Goal: Transaction & Acquisition: Purchase product/service

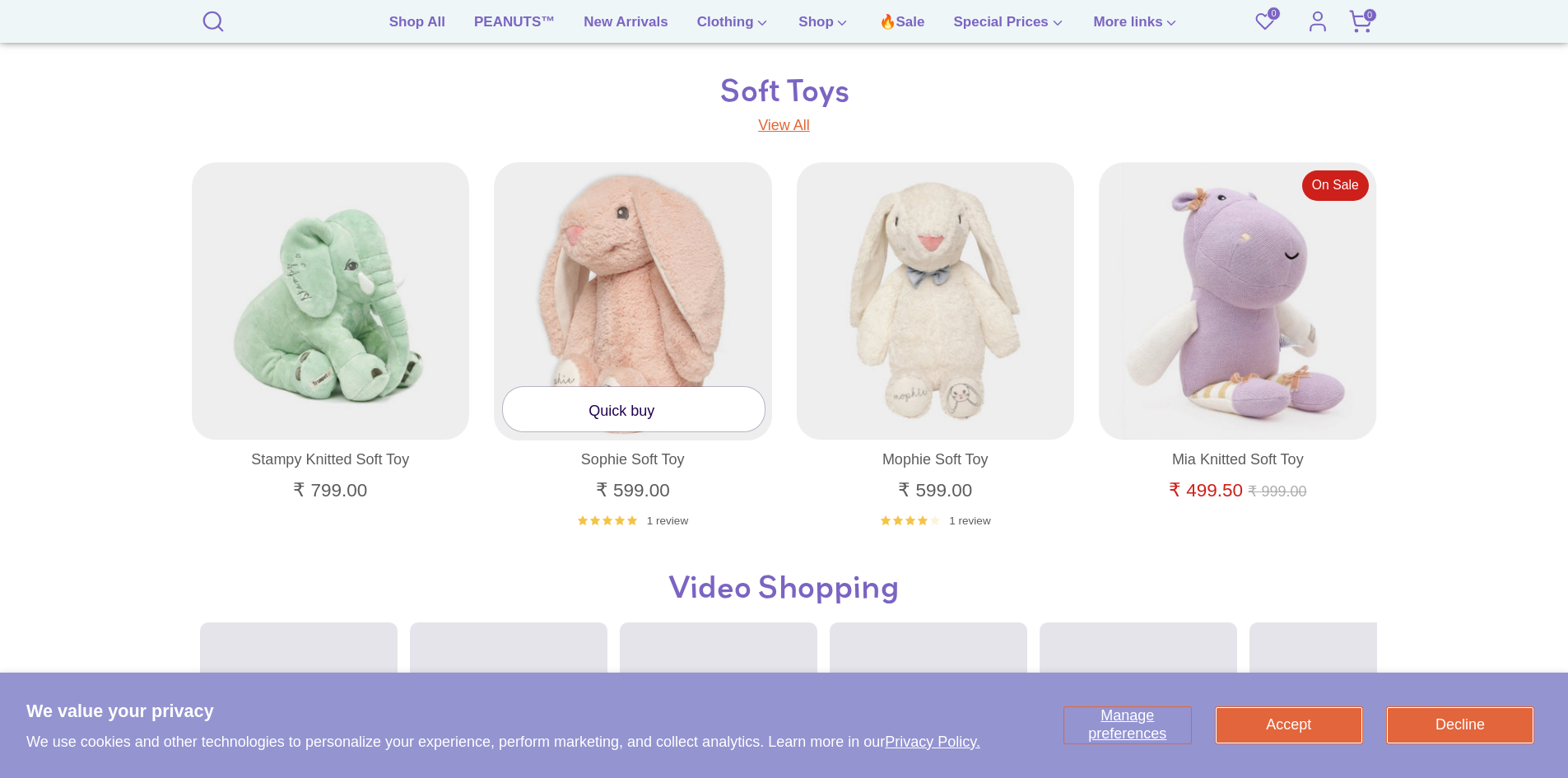
click at [629, 416] on link "Quick buy" at bounding box center [634, 409] width 262 height 44
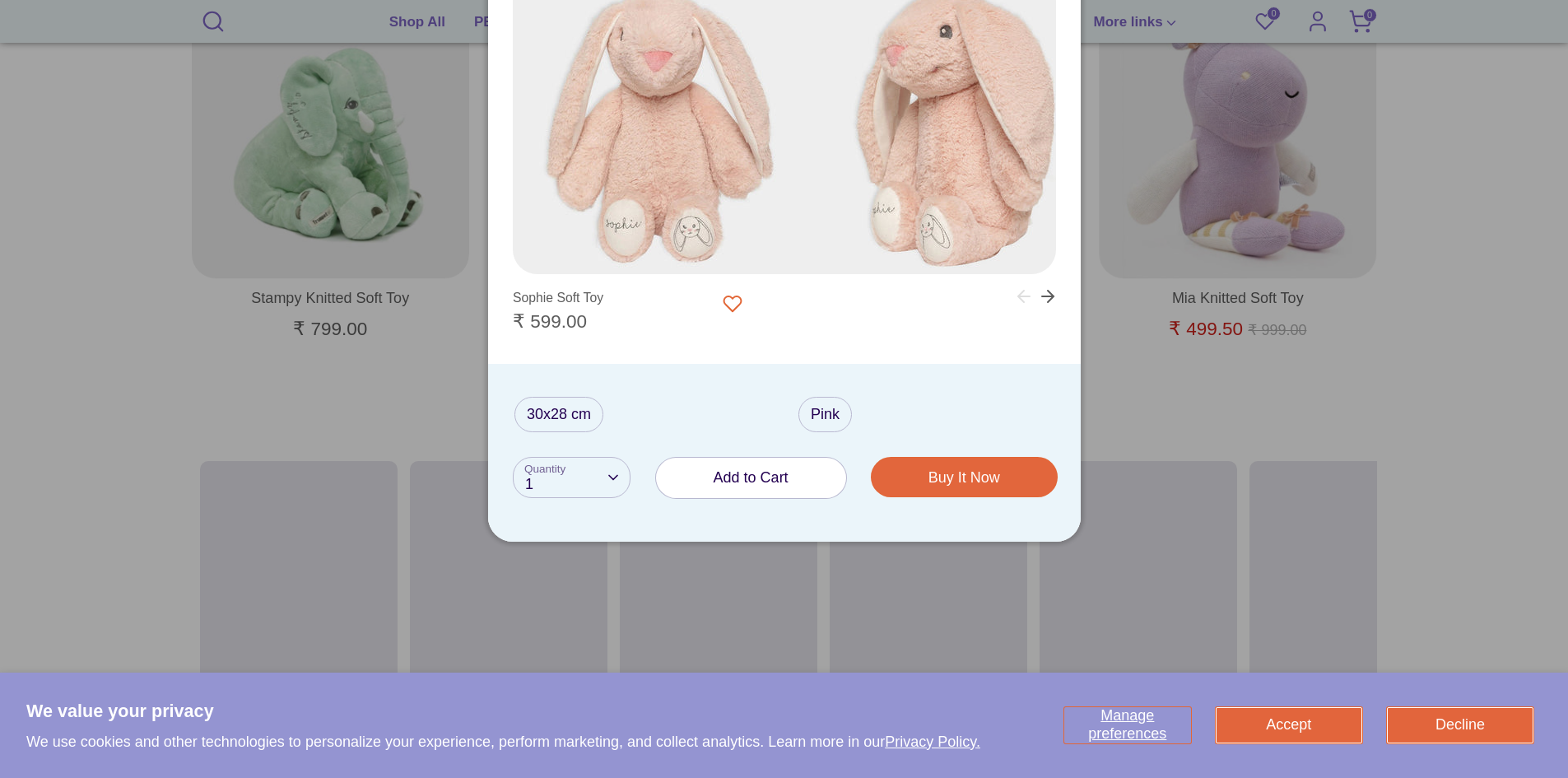
scroll to position [1363, 0]
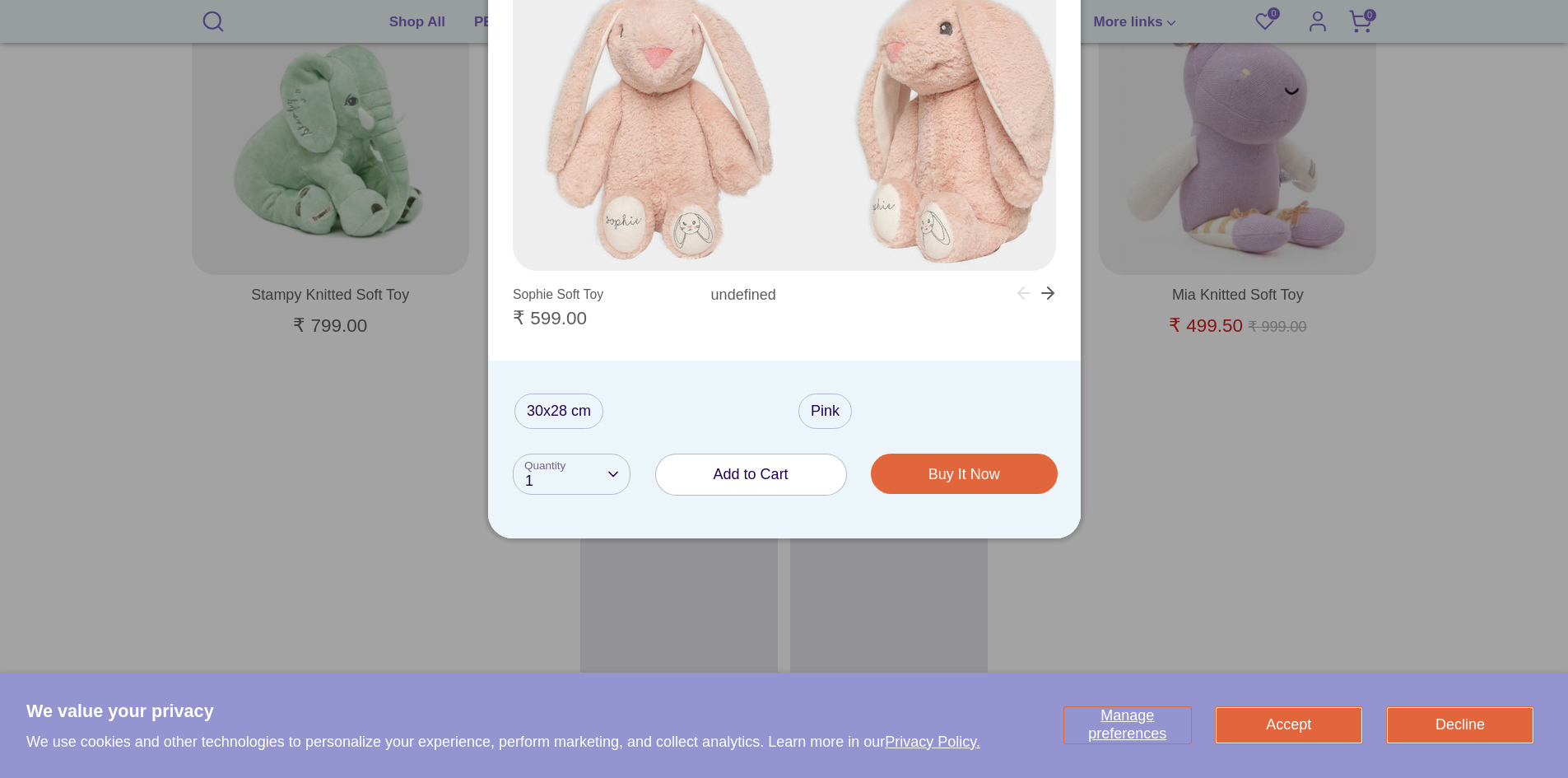
click at [753, 471] on span "Add to Cart" at bounding box center [751, 474] width 75 height 16
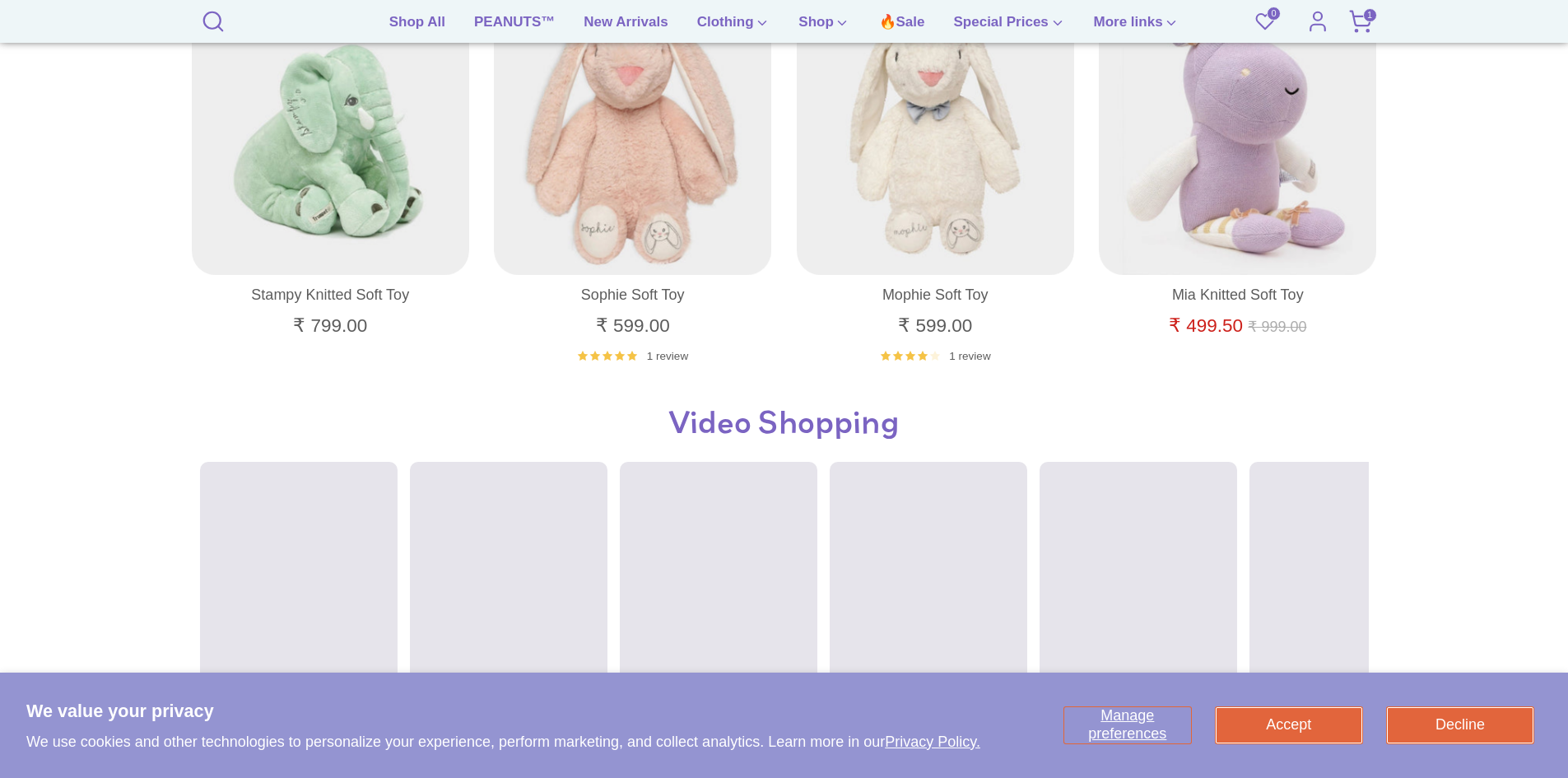
click at [1370, 16] on span "1" at bounding box center [1370, 15] width 14 height 14
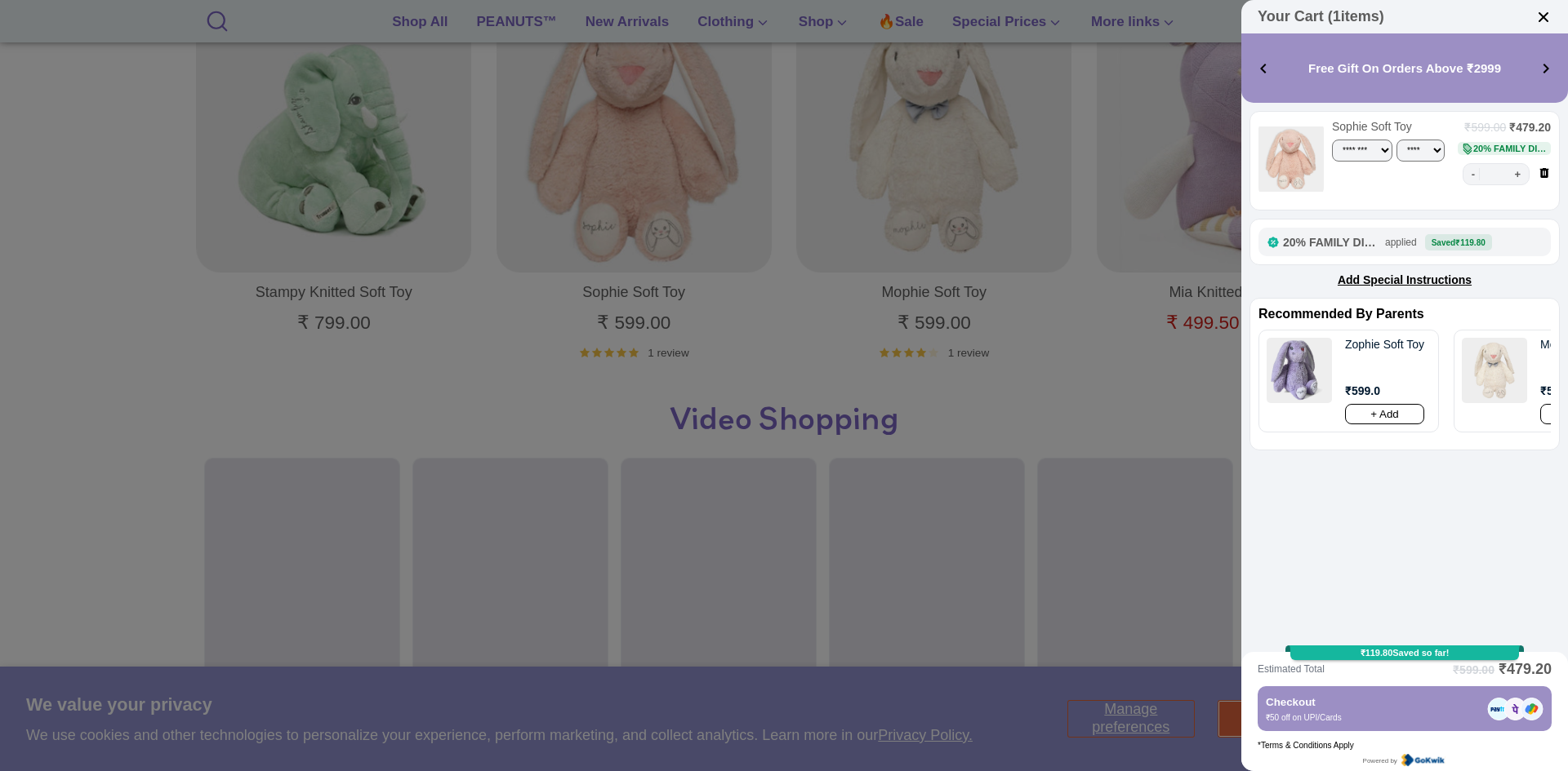
click at [487, 90] on div at bounding box center [784, 385] width 1568 height 771
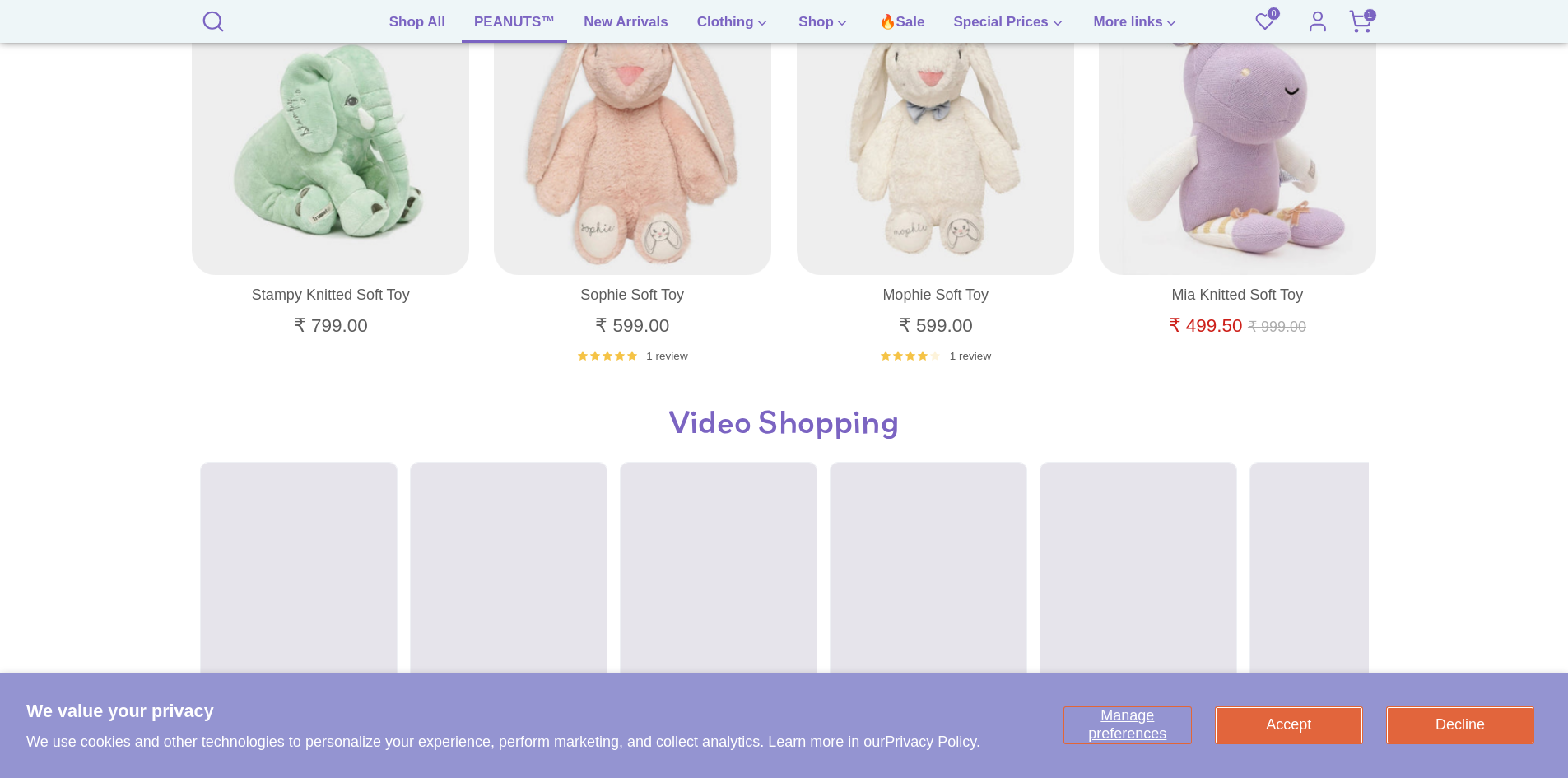
click at [497, 26] on link "PEANUTS™" at bounding box center [514, 27] width 106 height 31
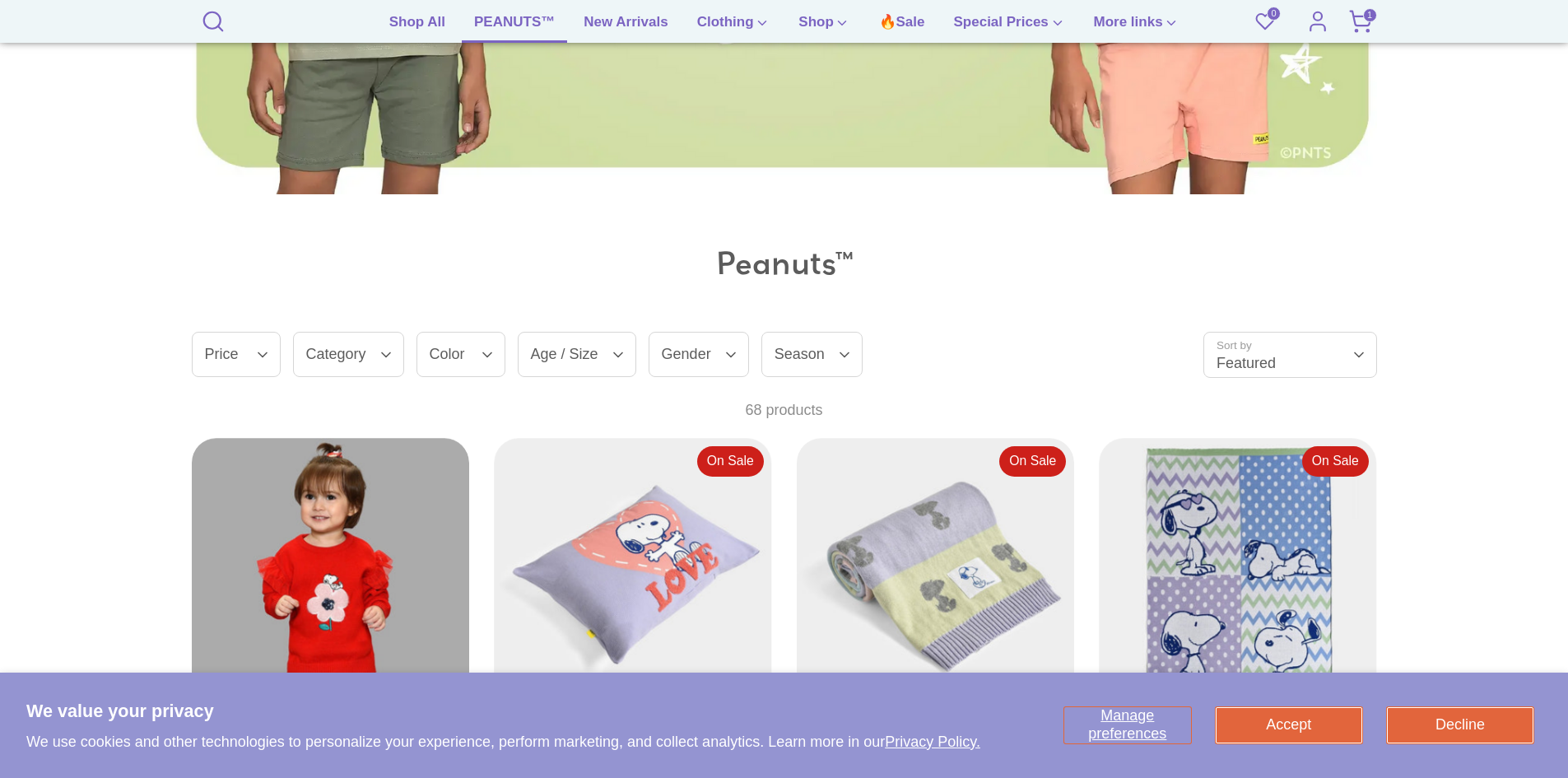
scroll to position [1070, 0]
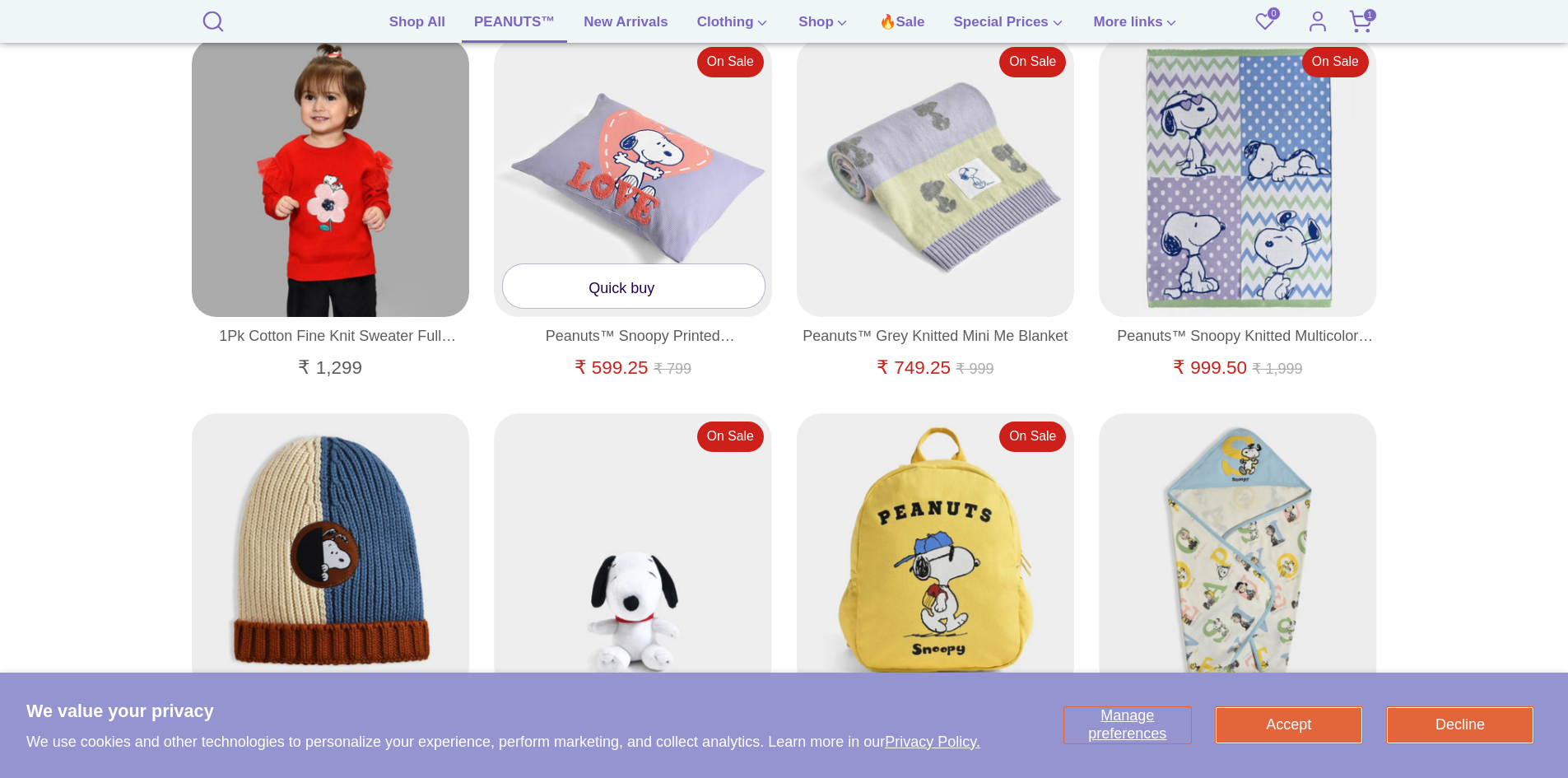
click at [628, 283] on link "Quick buy" at bounding box center [634, 286] width 262 height 44
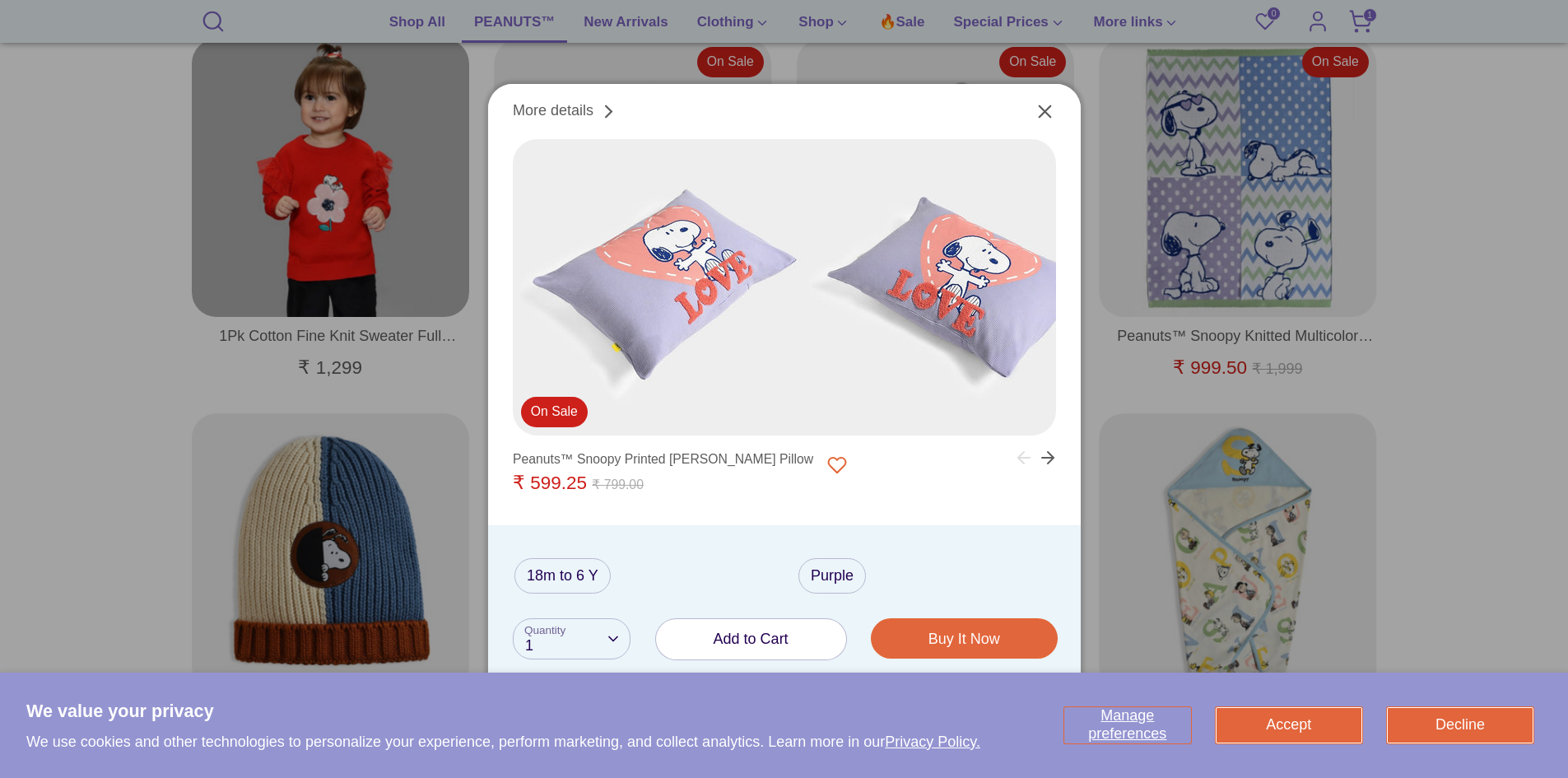
click at [757, 623] on button "Add to Cart" at bounding box center [751, 639] width 190 height 41
